Goal: Task Accomplishment & Management: Use online tool/utility

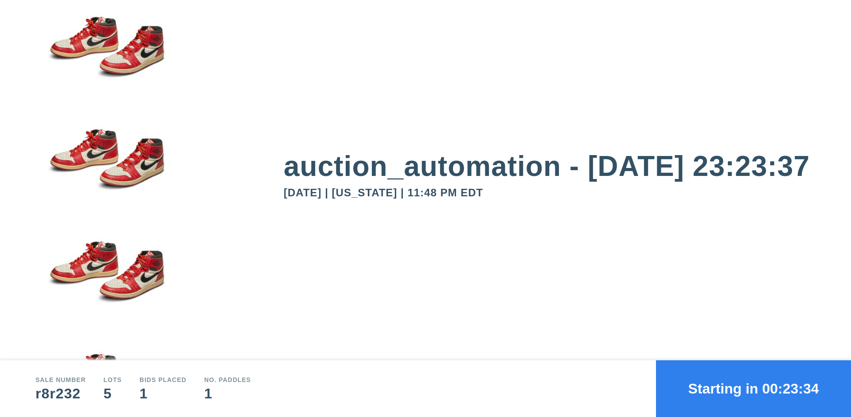
click at [753, 389] on button "Starting in 00:23:34" at bounding box center [753, 388] width 195 height 57
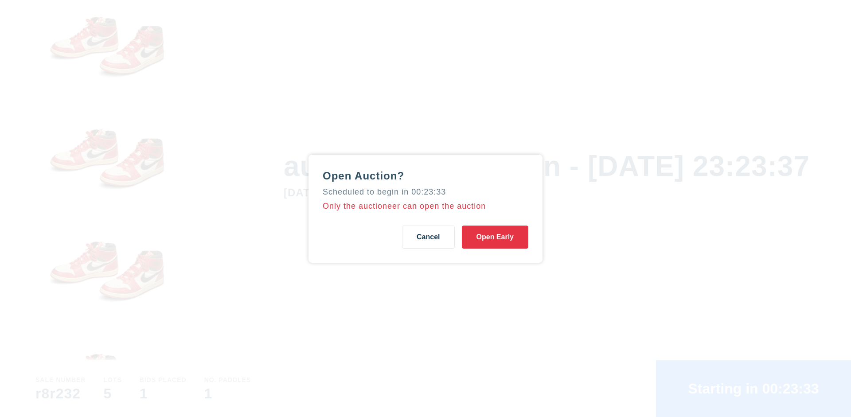
click at [495, 237] on button "Open Early" at bounding box center [495, 237] width 66 height 23
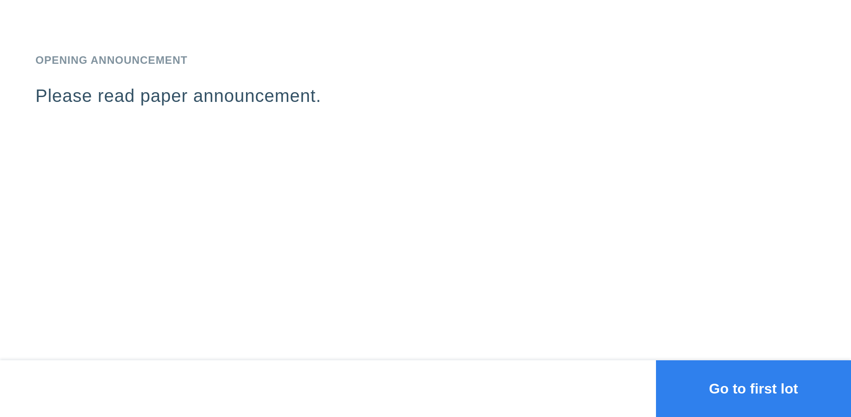
click at [753, 389] on button "Go to first lot" at bounding box center [753, 388] width 195 height 57
